Goal: Find specific page/section

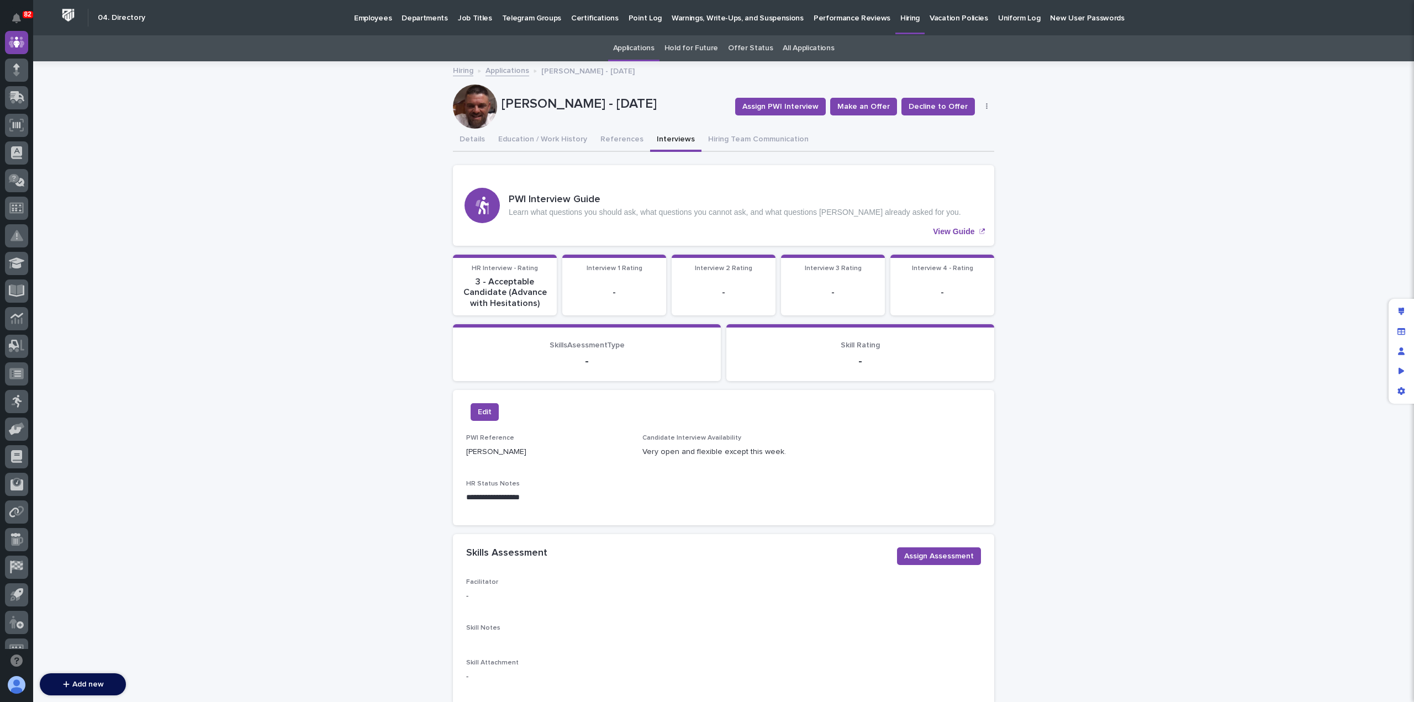
click at [370, 15] on p "Employees" at bounding box center [373, 11] width 38 height 23
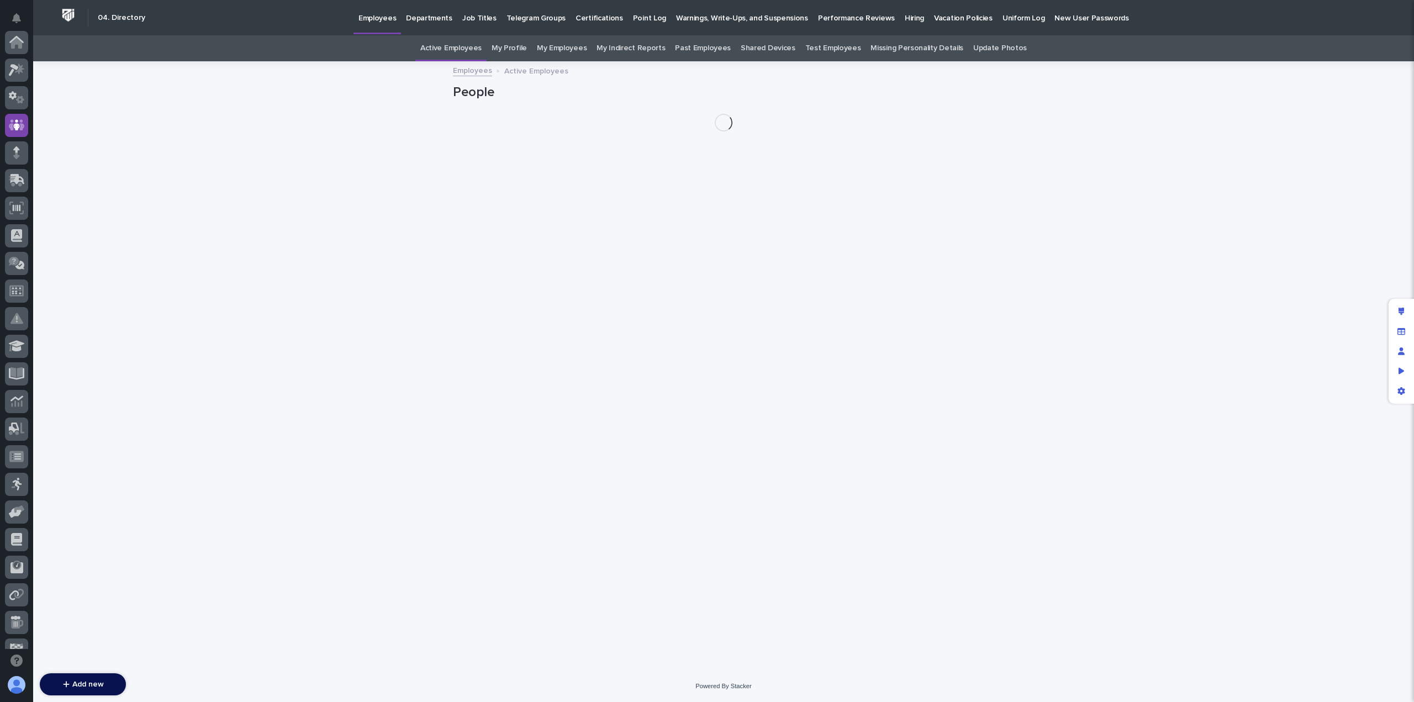
scroll to position [83, 0]
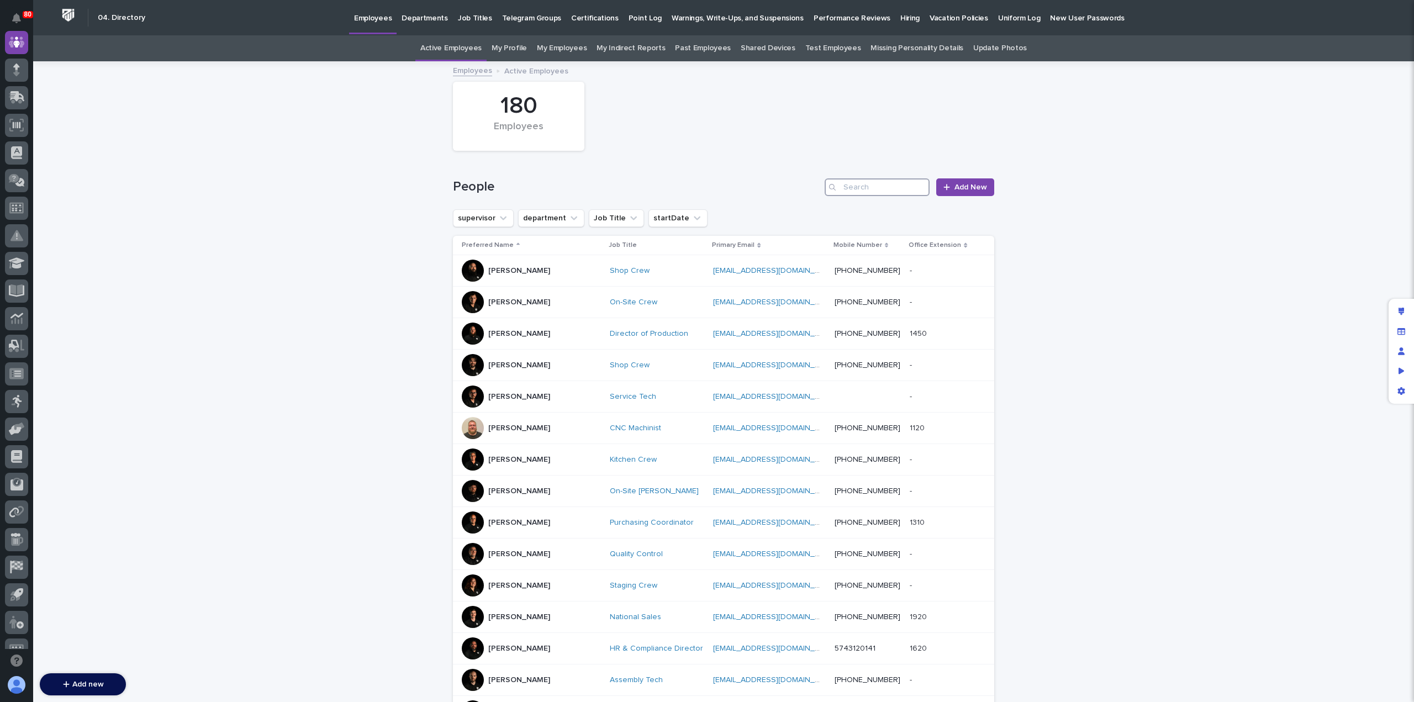
click at [858, 181] on input "Search" at bounding box center [876, 187] width 105 height 18
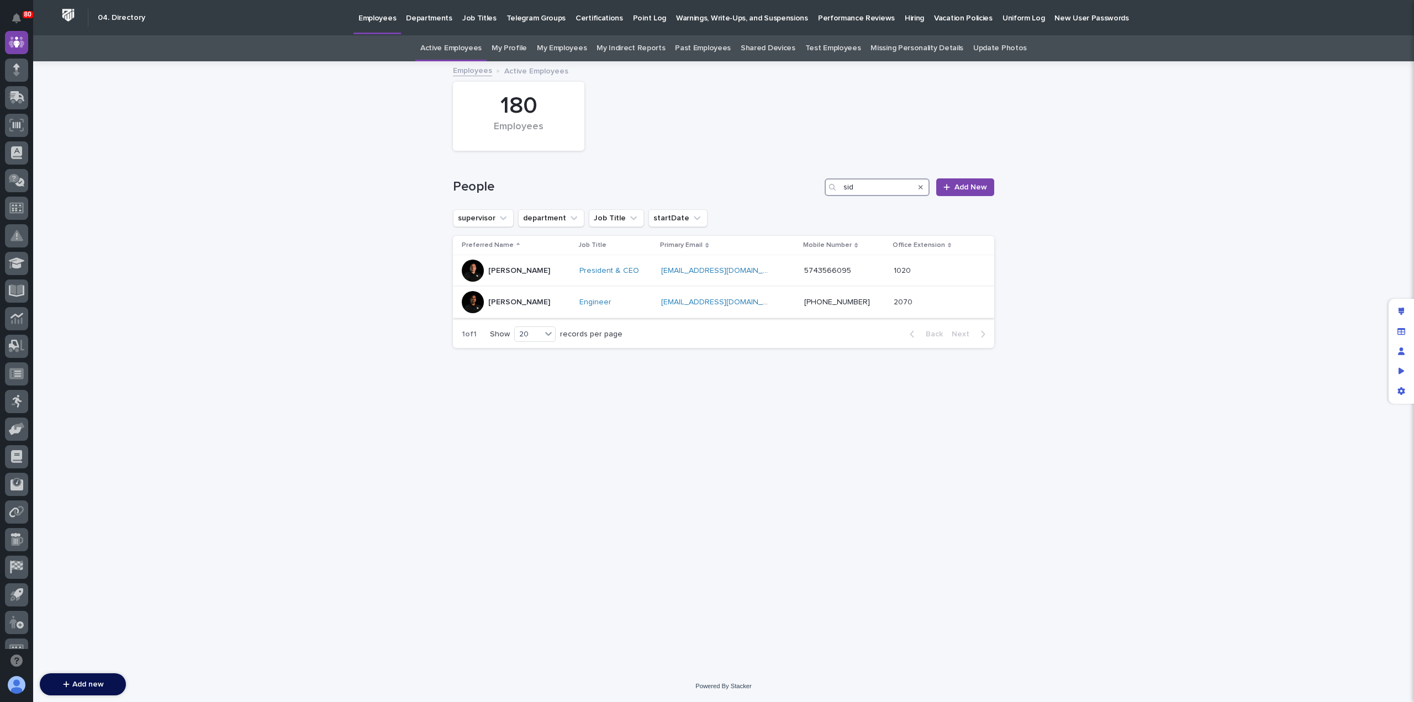
type input "sid"
click at [530, 301] on div "[PERSON_NAME]" at bounding box center [516, 302] width 109 height 22
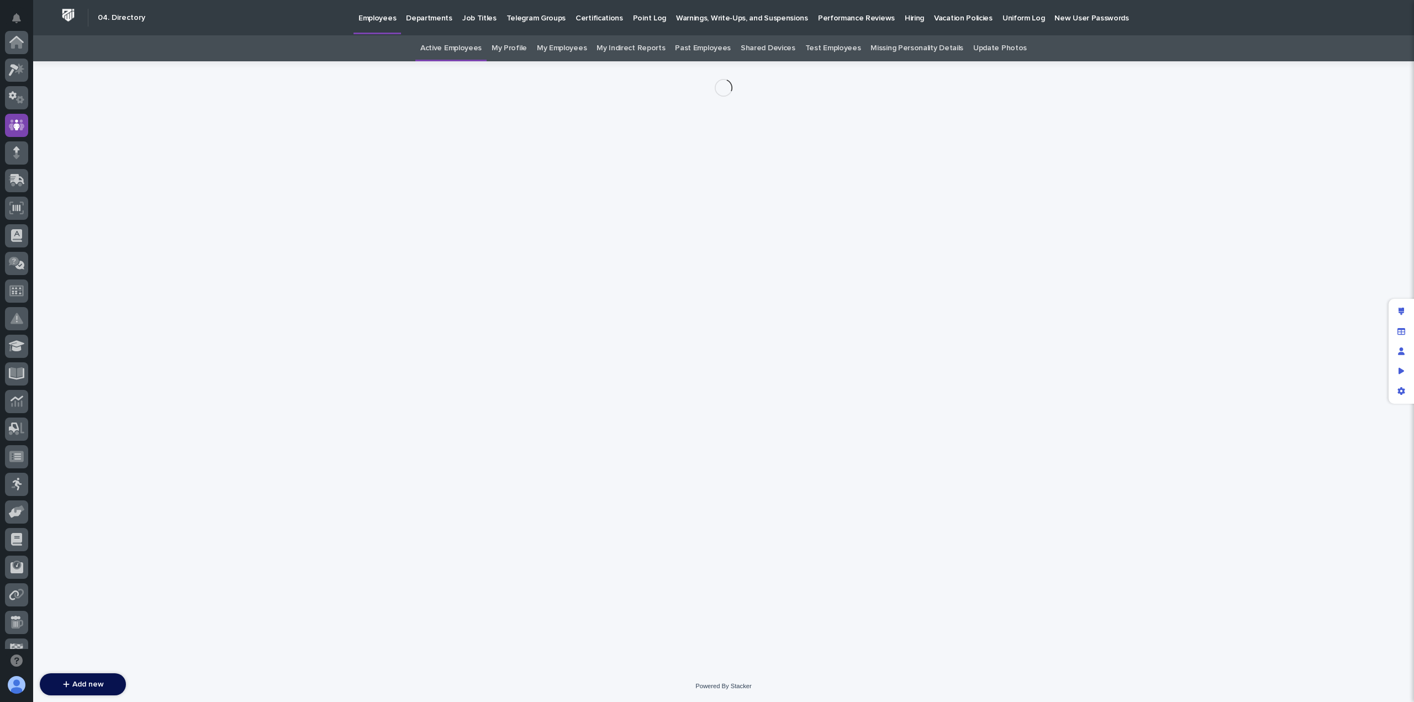
scroll to position [83, 0]
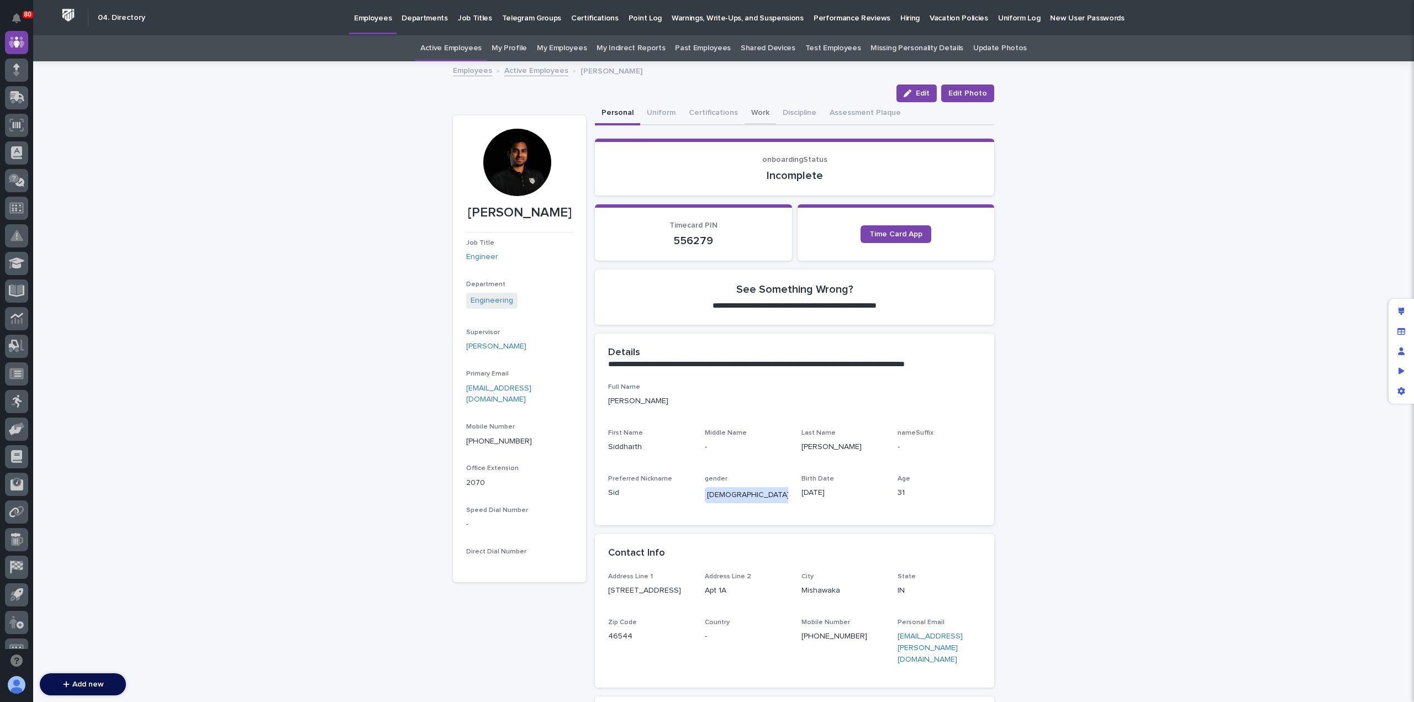
click at [750, 104] on button "Work" at bounding box center [759, 113] width 31 height 23
